Goal: Find specific page/section: Find specific page/section

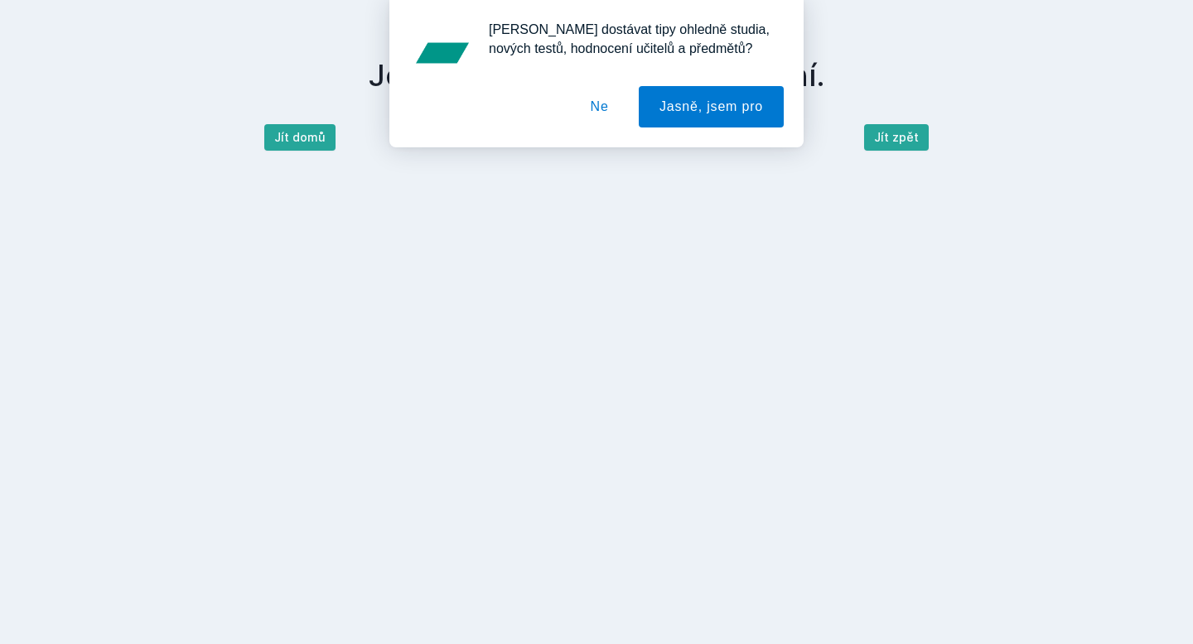
click at [316, 139] on div "[PERSON_NAME] dostávat tipy ohledně studia, nových testů, hodnocení učitelů a p…" at bounding box center [596, 73] width 1193 height 147
click at [610, 109] on button "Ne" at bounding box center [600, 106] width 60 height 41
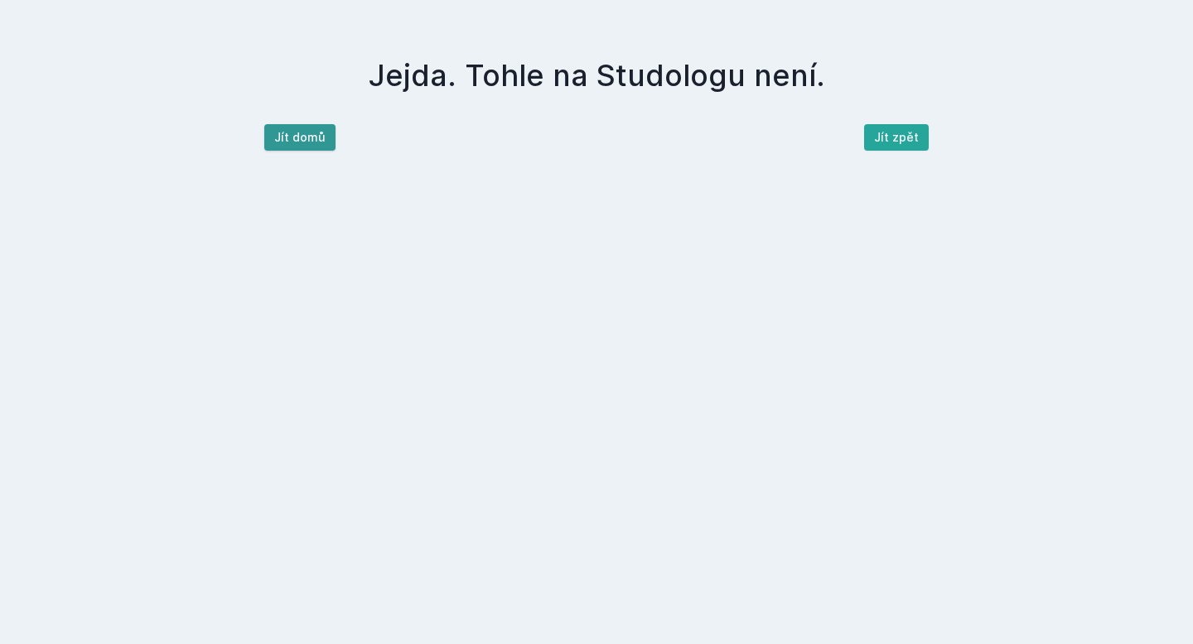
click at [297, 136] on button "Jít domů" at bounding box center [299, 137] width 71 height 27
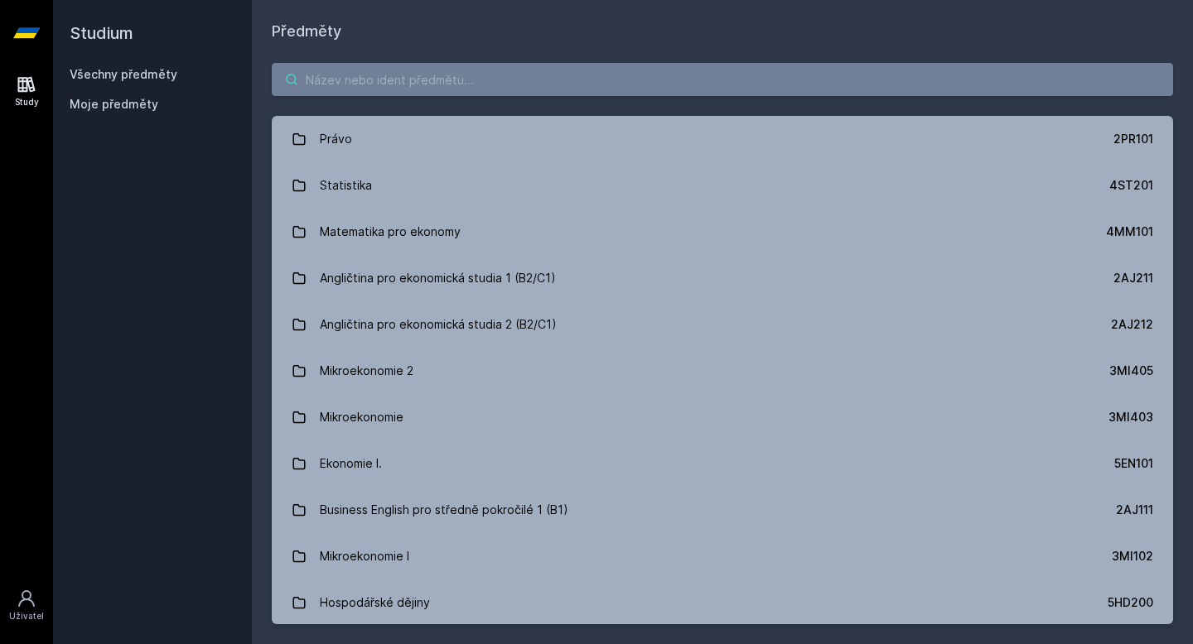
click at [406, 85] on input "search" at bounding box center [722, 79] width 901 height 33
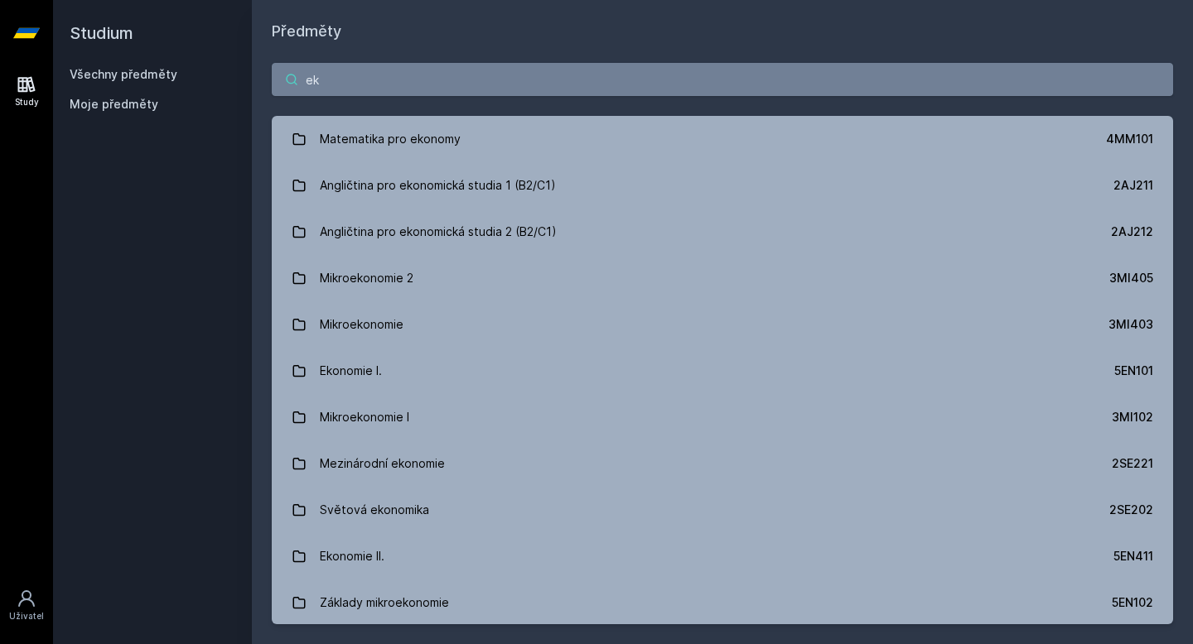
type input "e"
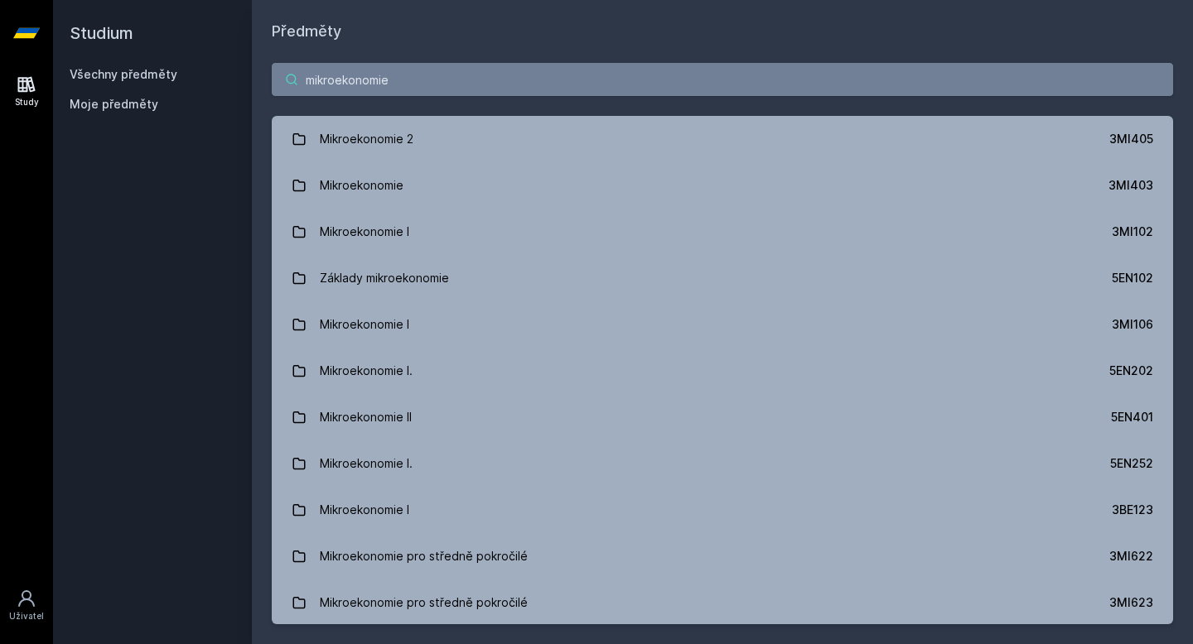
drag, startPoint x: 369, startPoint y: 81, endPoint x: 215, endPoint y: 70, distance: 153.7
click at [215, 70] on div "Studium Všechny předměty Moje předměty Předměty mikroekonomie Mikroekonomie 2 3…" at bounding box center [623, 322] width 1140 height 644
drag, startPoint x: 415, startPoint y: 82, endPoint x: 108, endPoint y: 68, distance: 307.6
click at [108, 68] on div "Studium Všechny předměty Moje předměty Předměty mikroekonomie Mikroekonomie 2 3…" at bounding box center [623, 322] width 1140 height 644
paste input "3MI202"
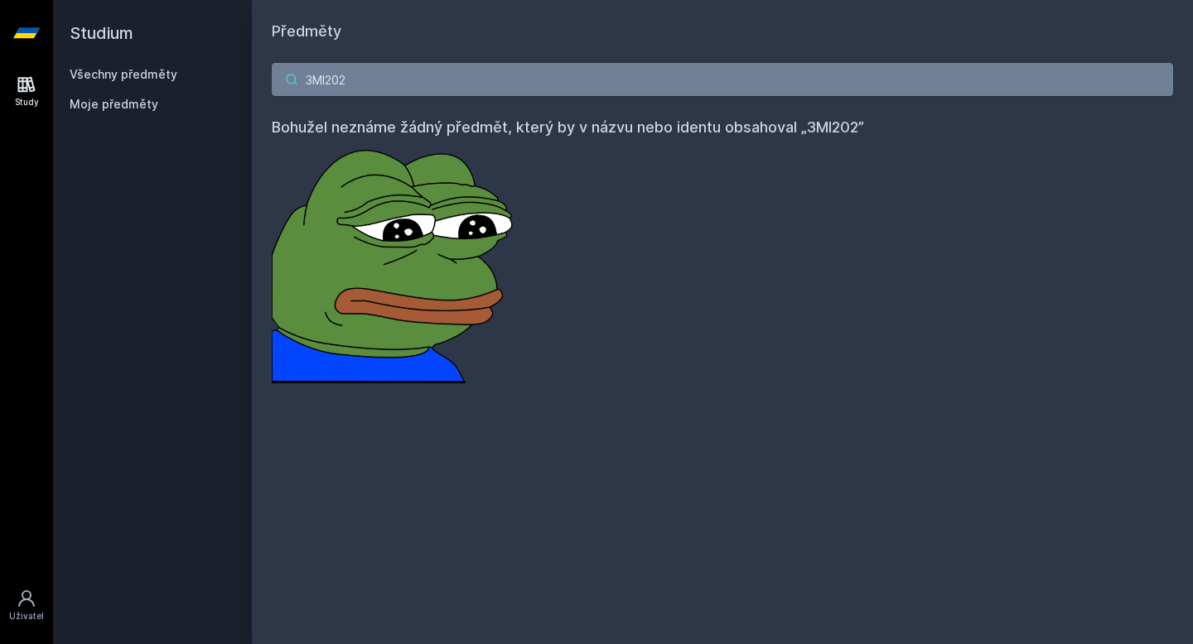
click at [379, 80] on input "3MI202" at bounding box center [722, 79] width 901 height 33
type input "3"
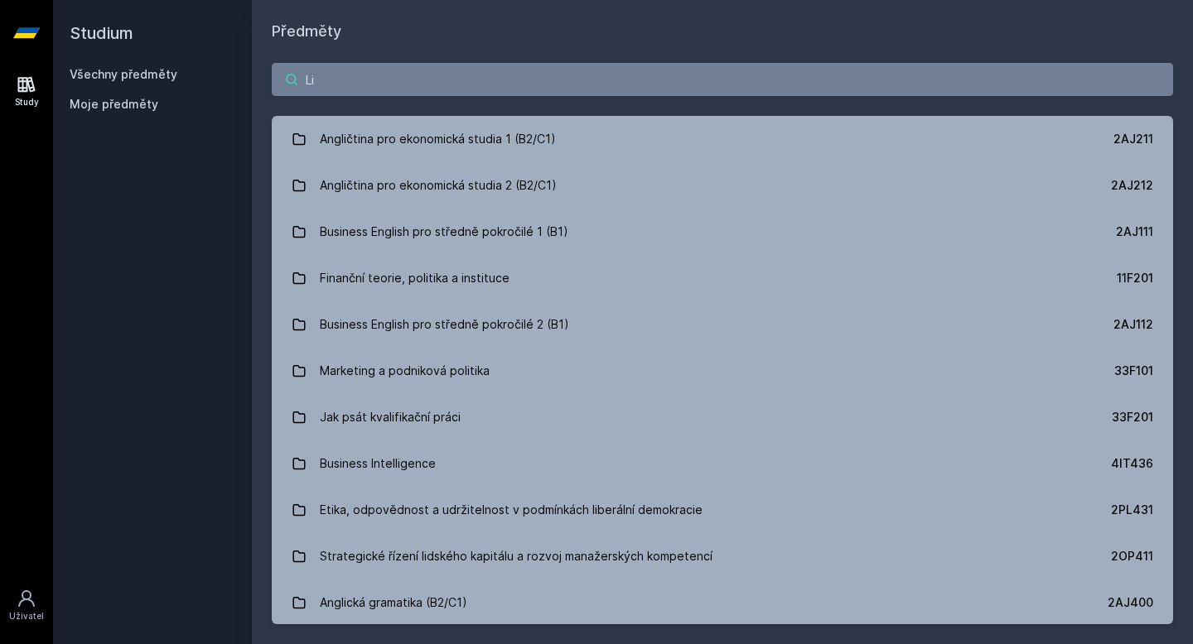
type input "L"
